Goal: Task Accomplishment & Management: Manage account settings

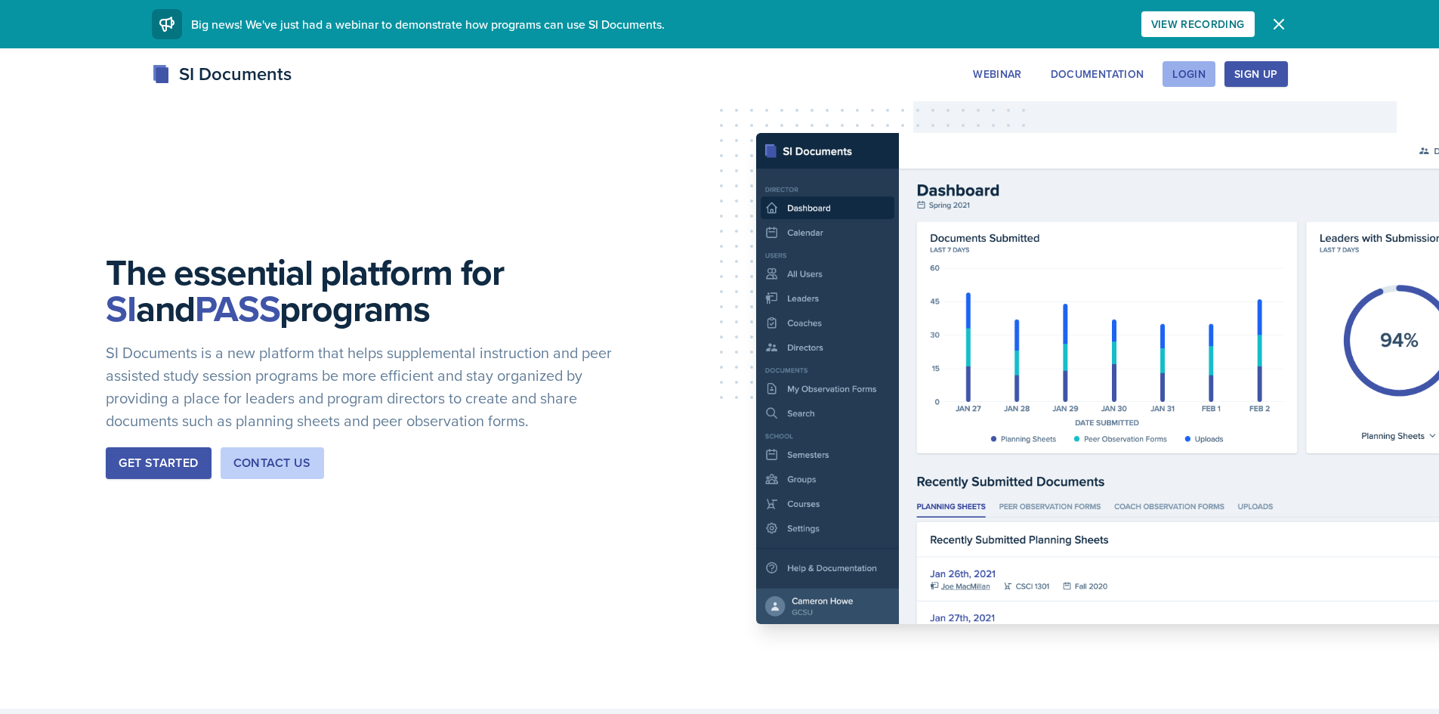
click at [1204, 74] on div "Login" at bounding box center [1189, 74] width 33 height 12
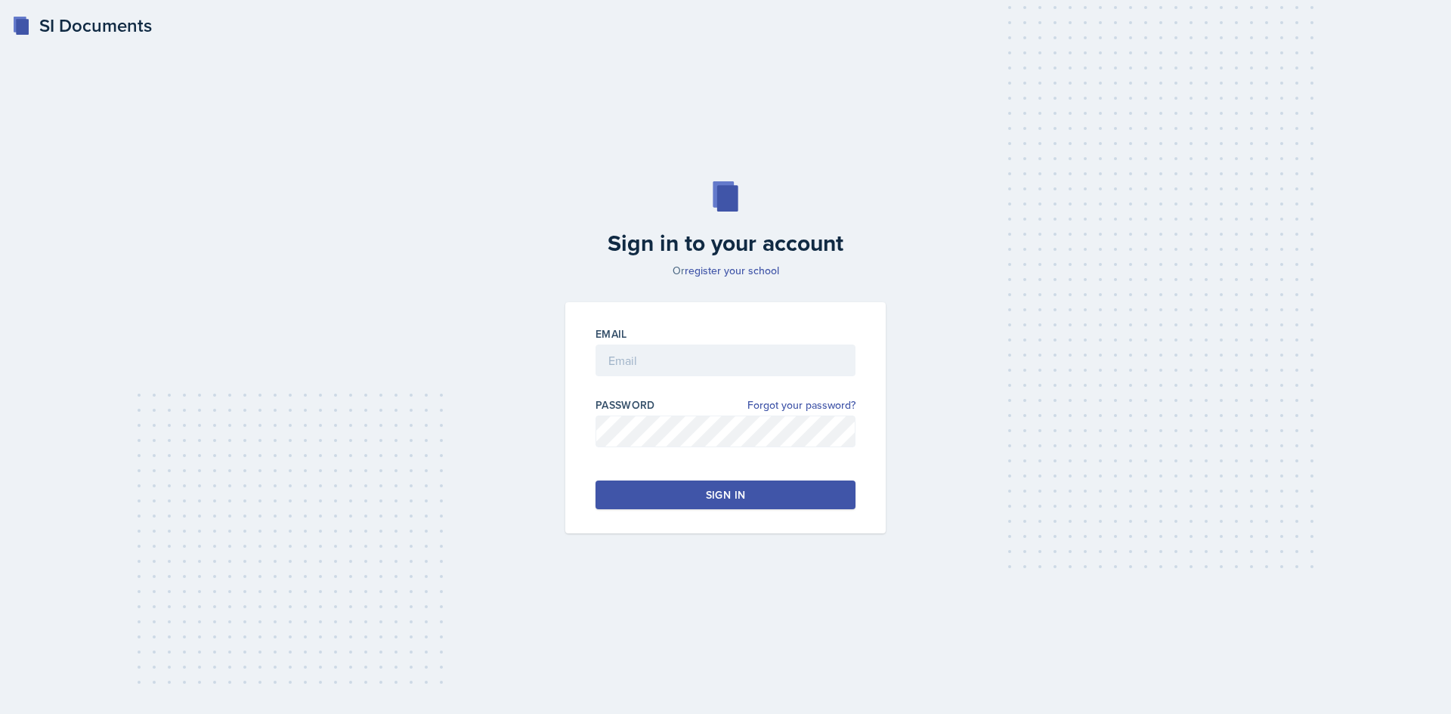
click at [688, 376] on div at bounding box center [725, 383] width 260 height 15
click at [685, 355] on input "email" at bounding box center [725, 361] width 260 height 32
type input "[PERSON_NAME][EMAIL_ADDRESS][PERSON_NAME][DOMAIN_NAME]"
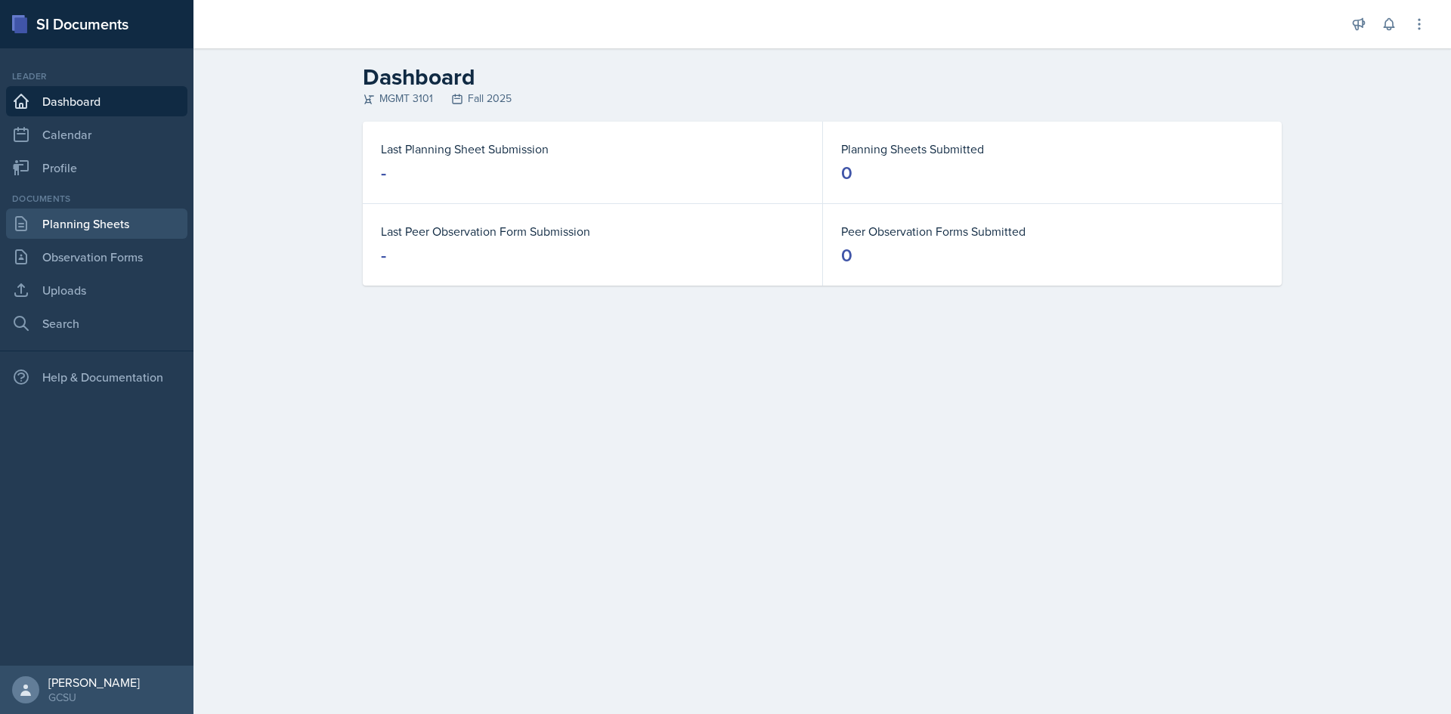
click at [83, 227] on link "Planning Sheets" at bounding box center [96, 224] width 181 height 30
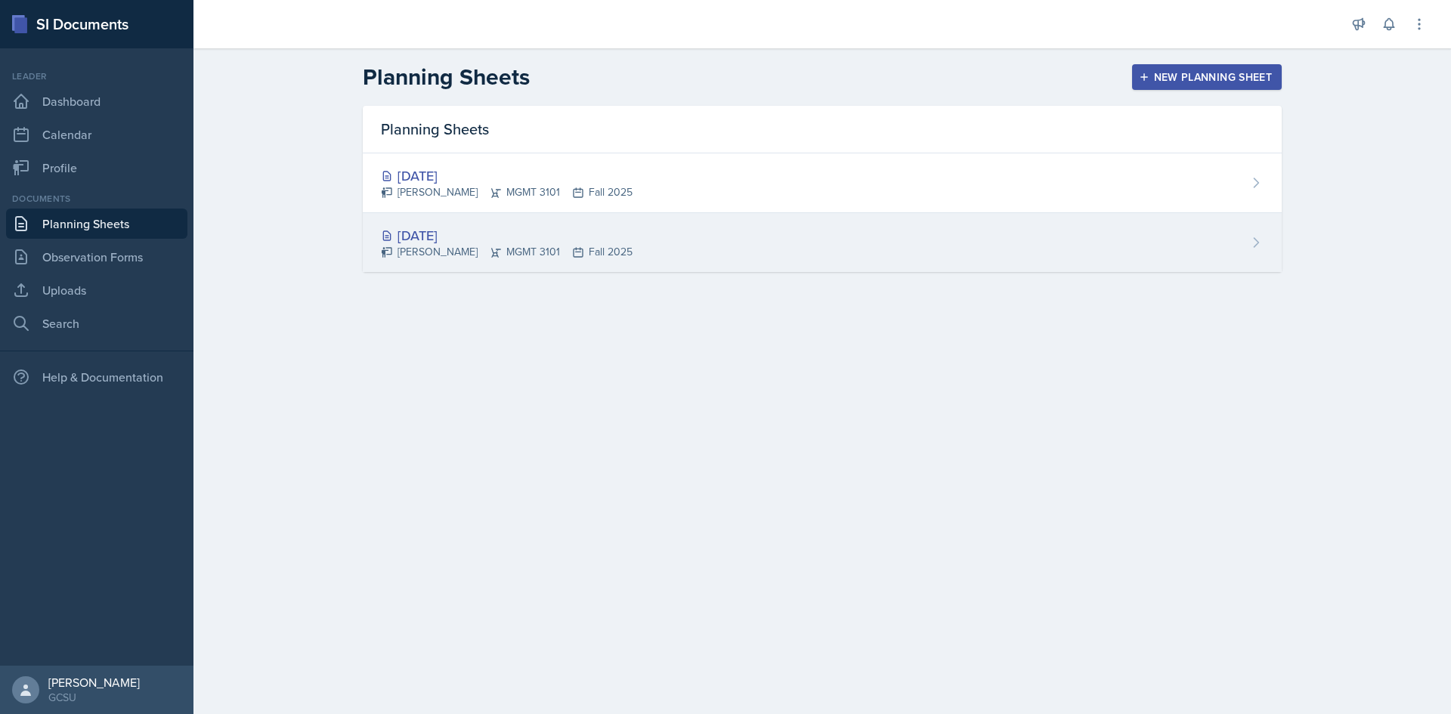
click at [665, 255] on div "[DATE] [PERSON_NAME] MGMT 3101 Fall 2025" at bounding box center [822, 242] width 919 height 59
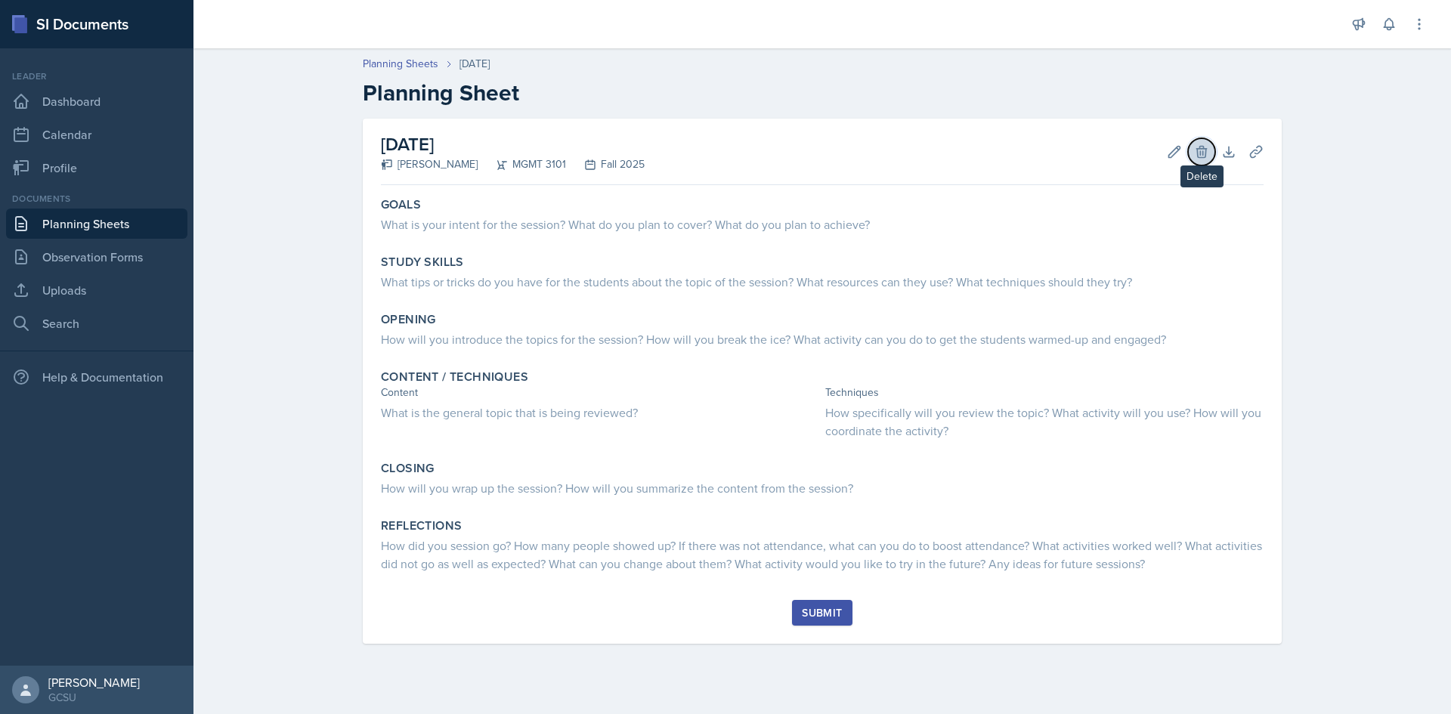
click at [1199, 154] on icon at bounding box center [1201, 151] width 15 height 15
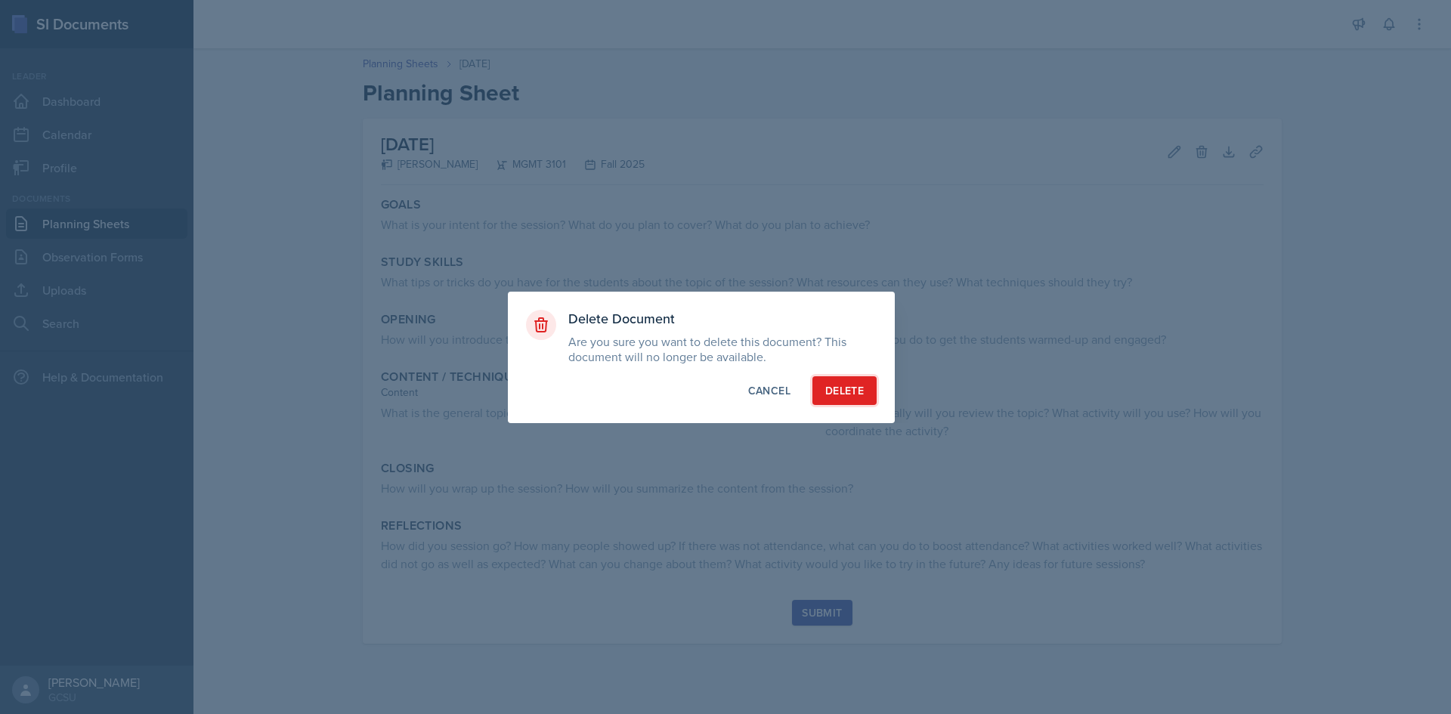
click at [854, 395] on div "Delete" at bounding box center [844, 390] width 39 height 15
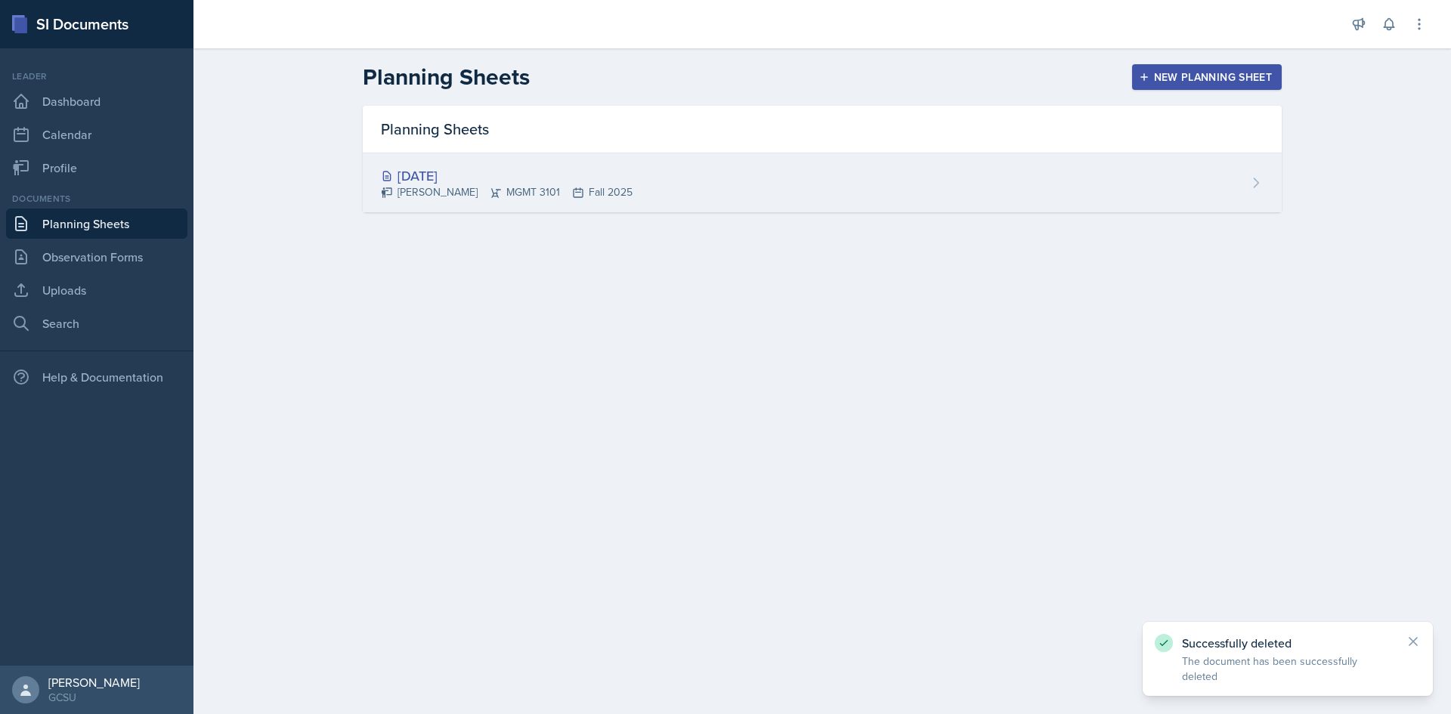
click at [711, 175] on div "[DATE] [PERSON_NAME] MGMT 3101 Fall 2025" at bounding box center [822, 182] width 919 height 59
